Goal: Communication & Community: Answer question/provide support

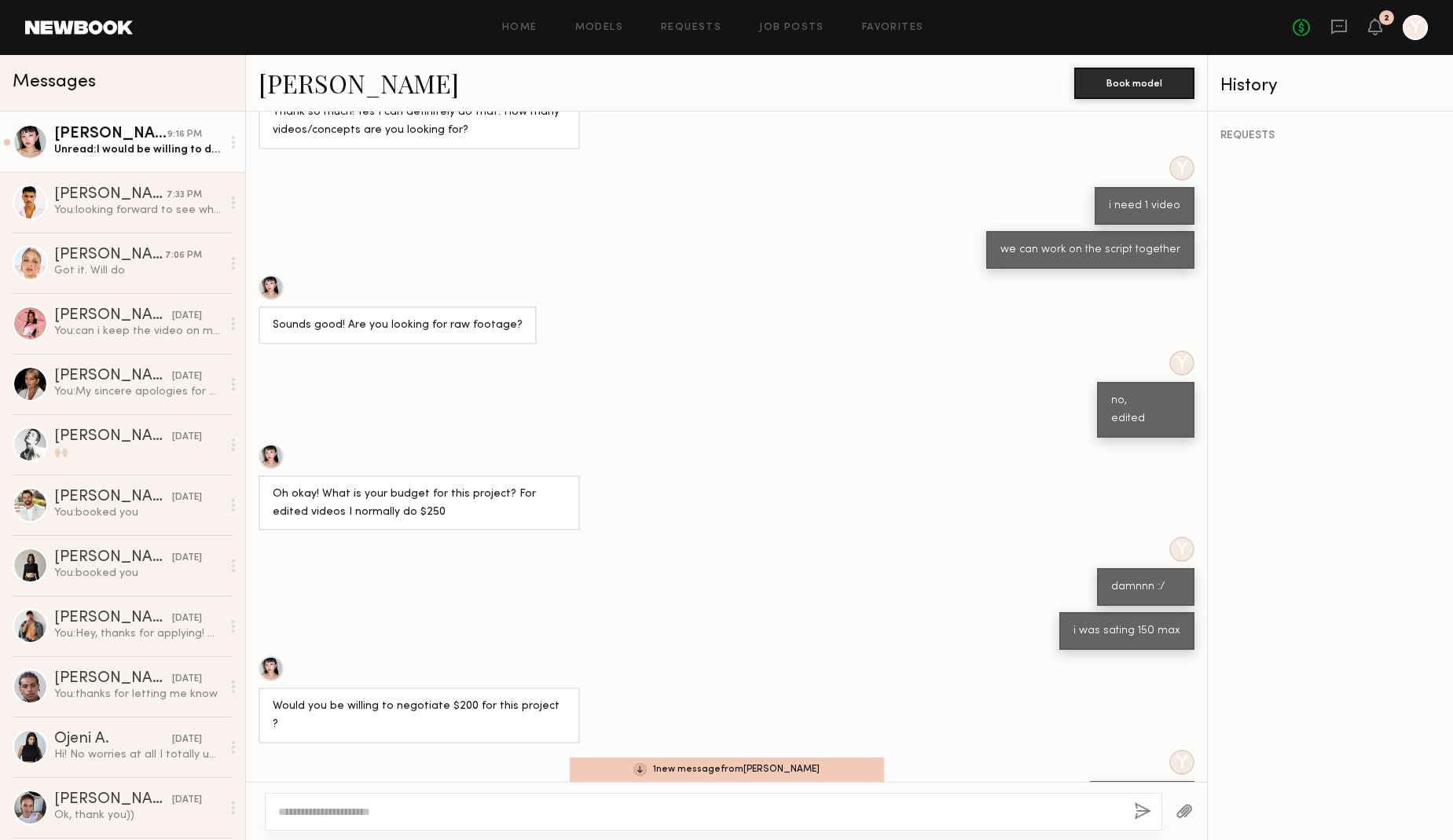
scroll to position [508, 0]
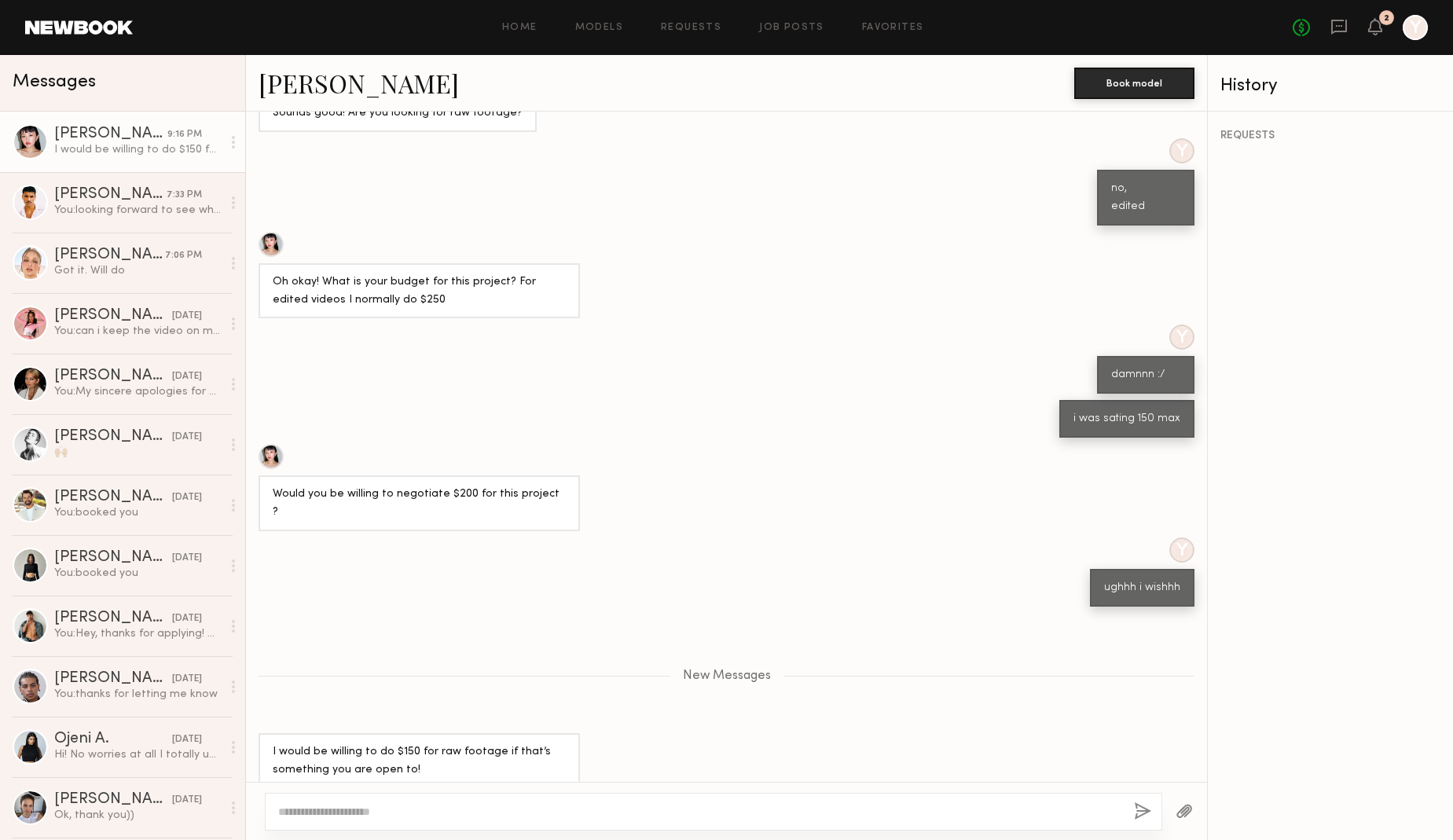
click at [660, 807] on textarea at bounding box center [700, 811] width 843 height 16
type textarea "**********"
click at [1143, 814] on button "button" at bounding box center [1142, 812] width 17 height 20
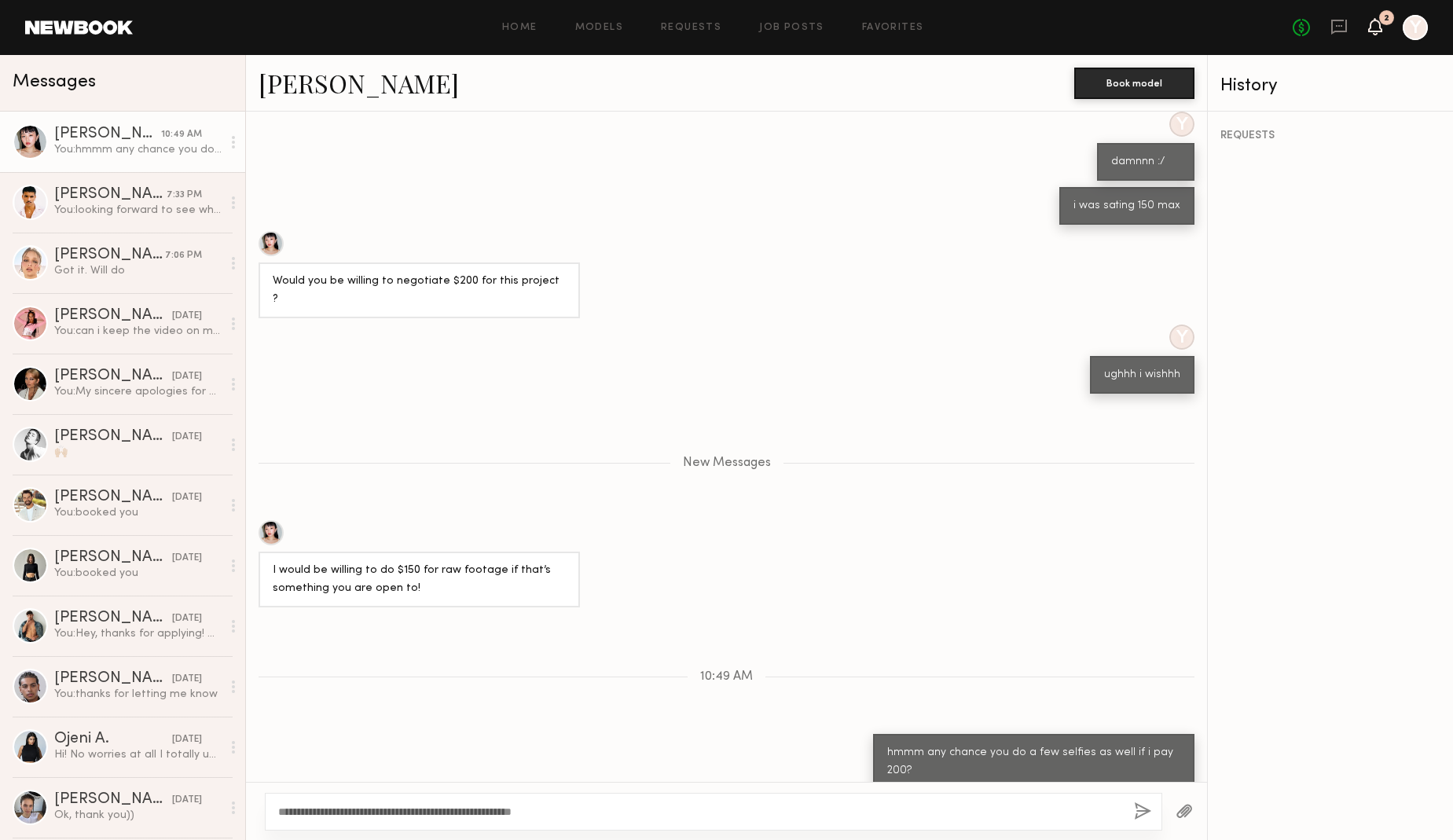
click at [1375, 30] on icon at bounding box center [1374, 25] width 12 height 11
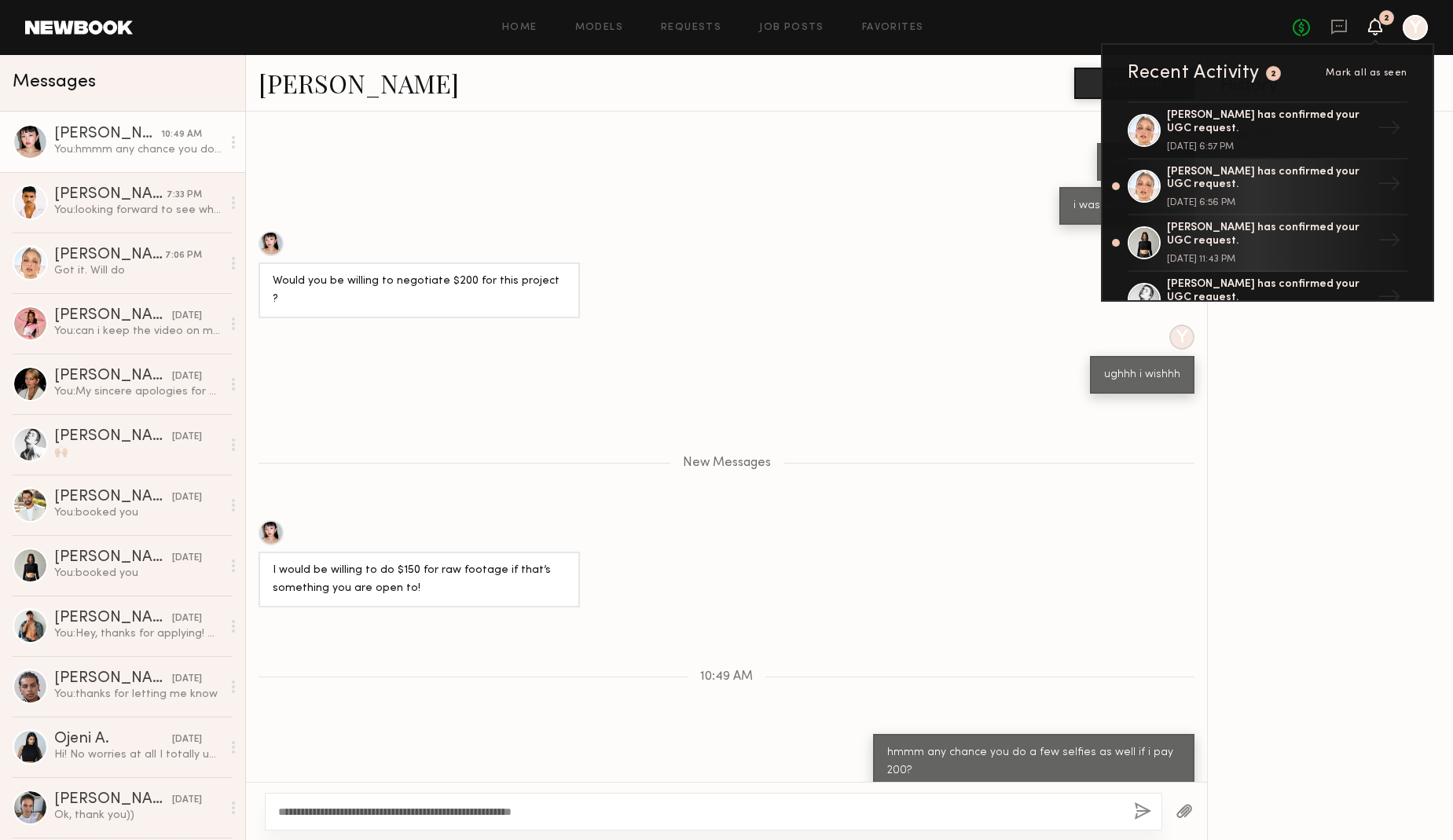
click at [1380, 382] on div "REQUESTS" at bounding box center [1330, 475] width 245 height 728
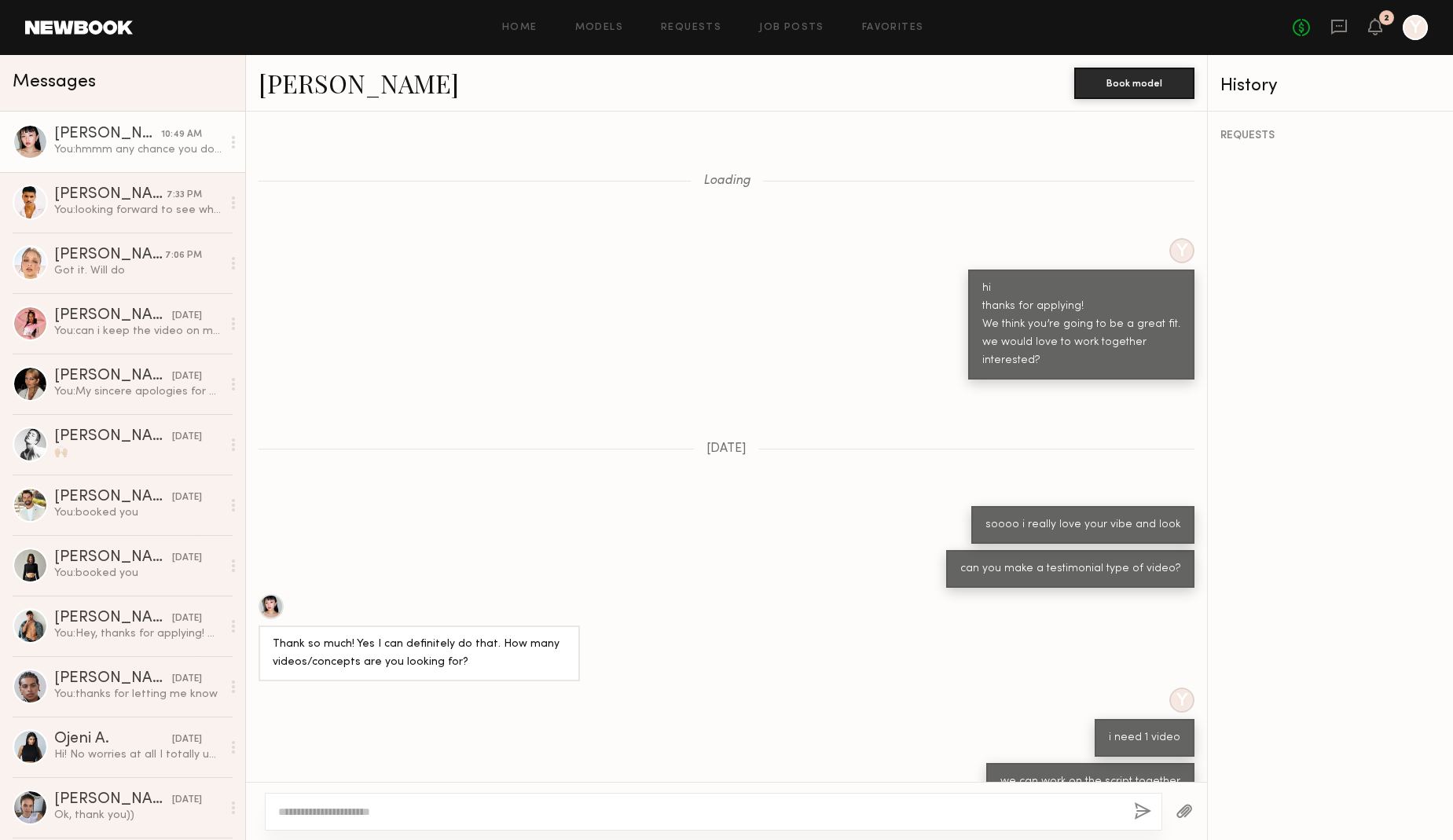
scroll to position [820, 0]
